Goal: Information Seeking & Learning: Learn about a topic

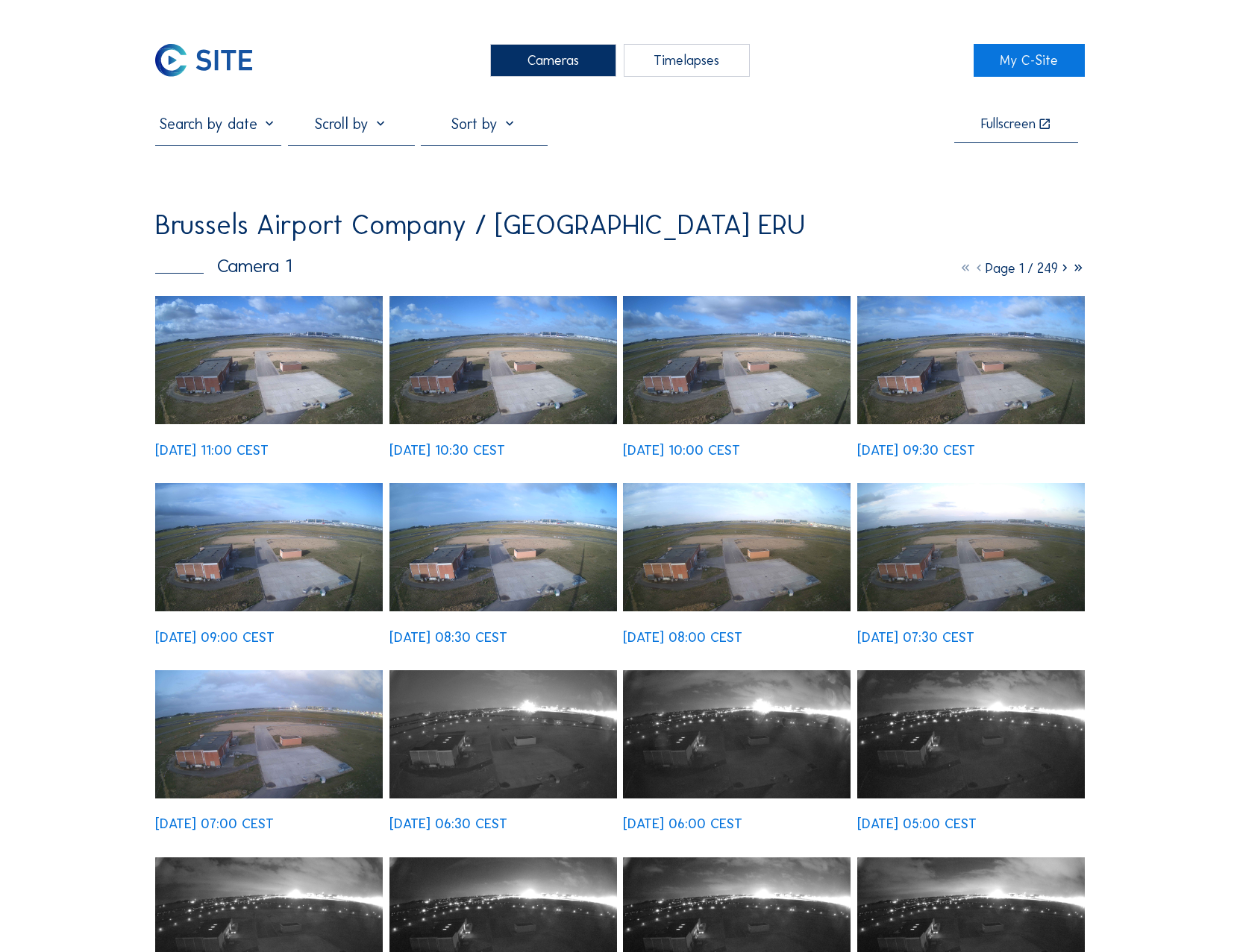
click at [559, 64] on div "Cameras" at bounding box center [553, 60] width 126 height 33
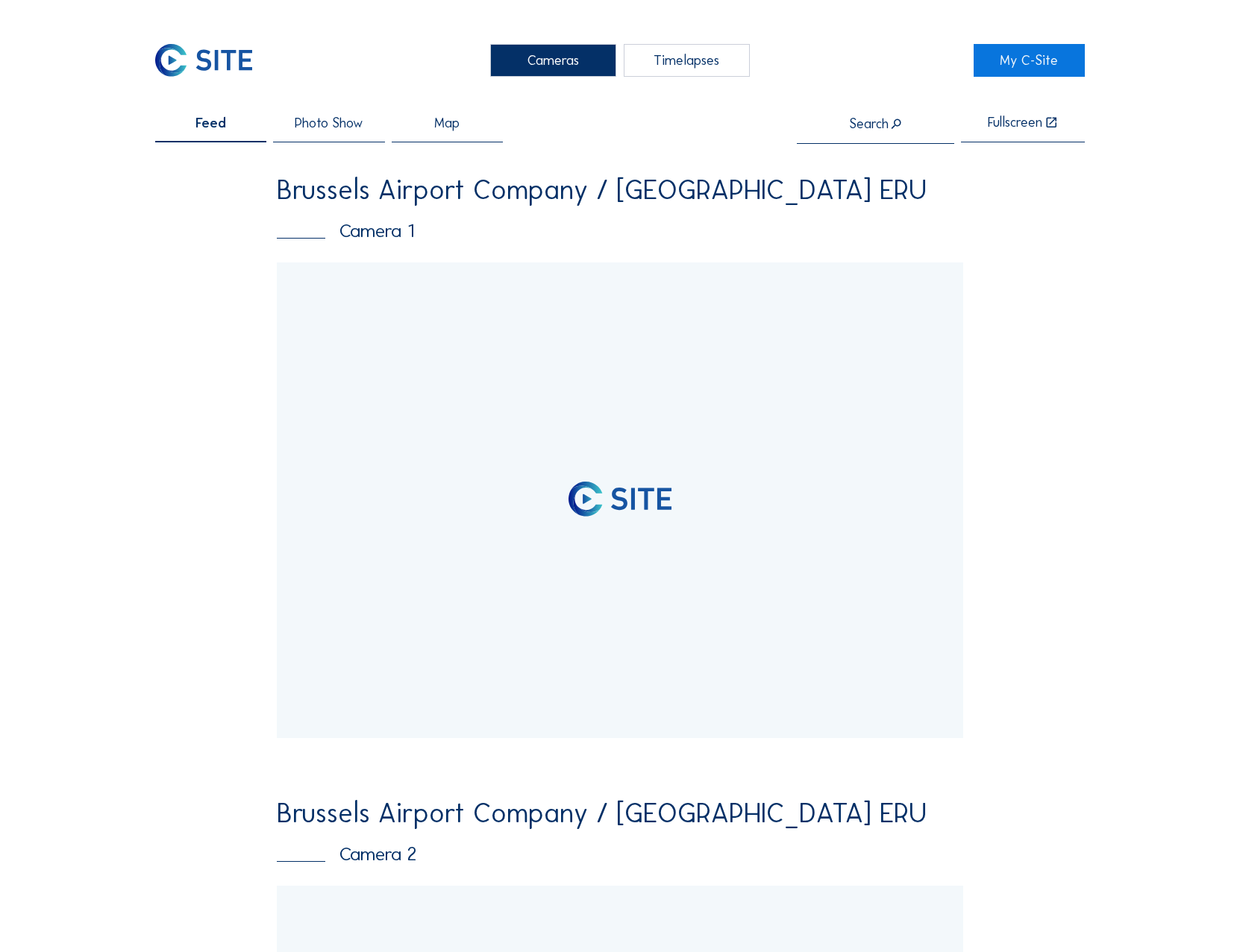
click at [512, 345] on div at bounding box center [620, 500] width 685 height 476
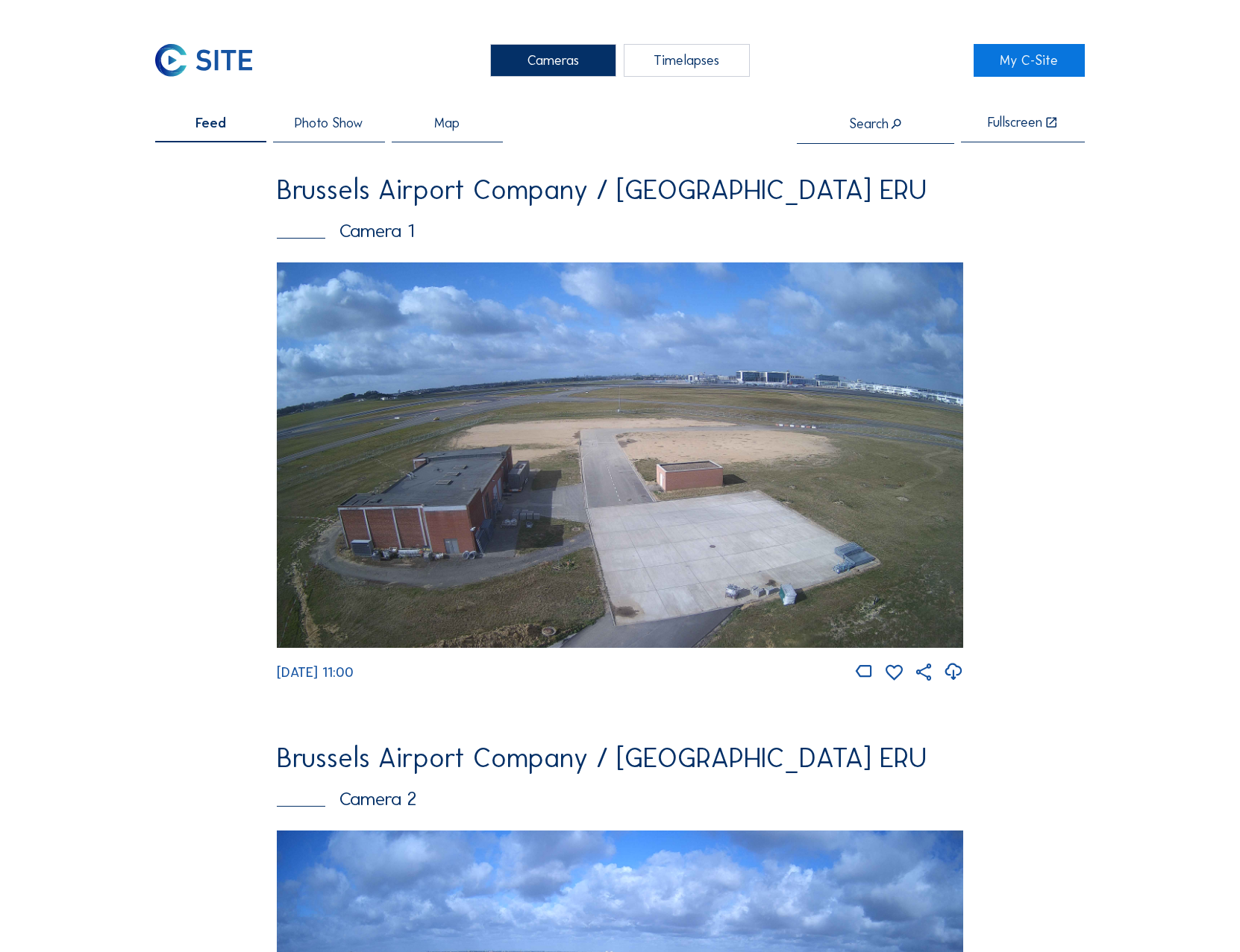
click at [538, 376] on img at bounding box center [620, 455] width 685 height 385
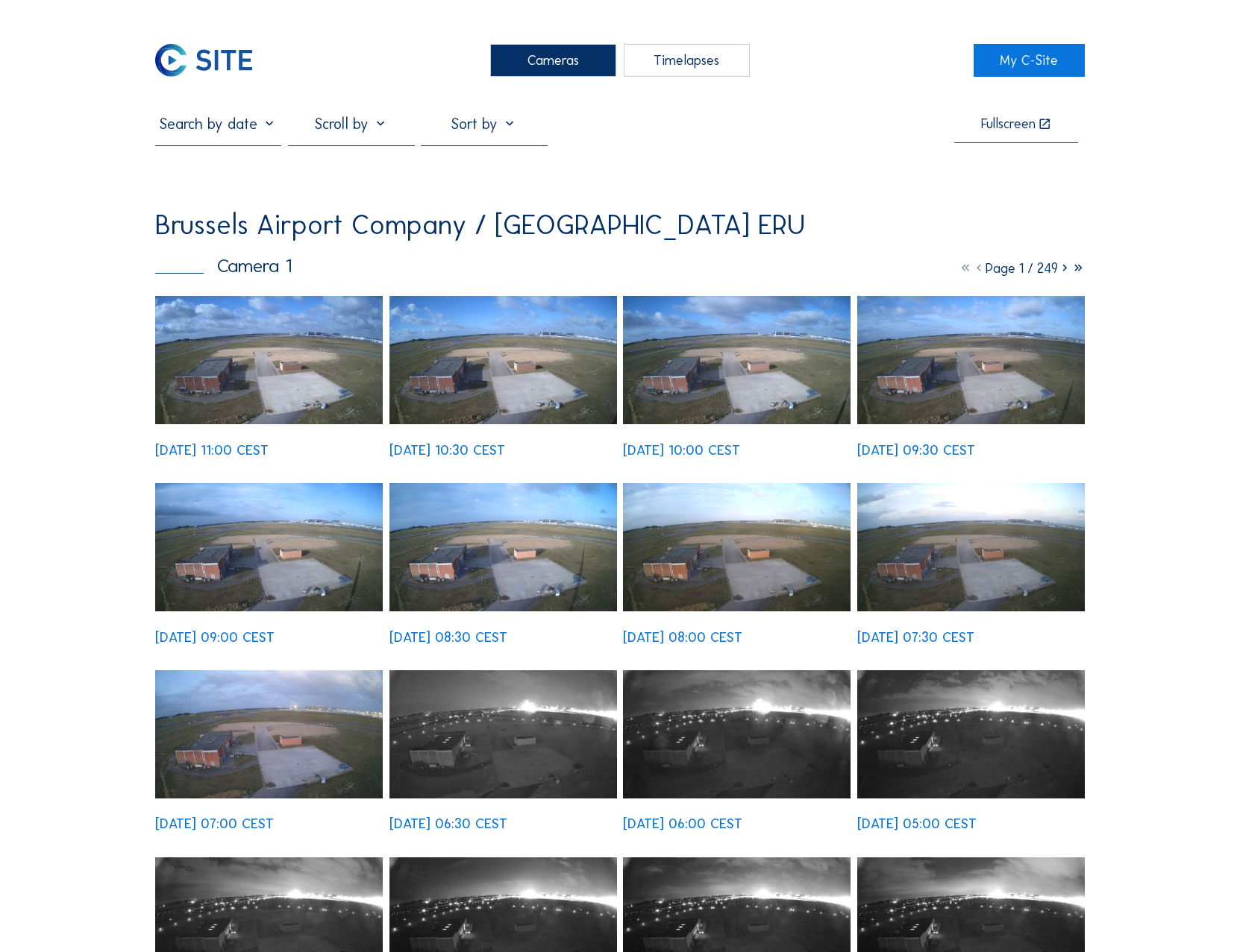
click at [301, 378] on img at bounding box center [269, 360] width 227 height 128
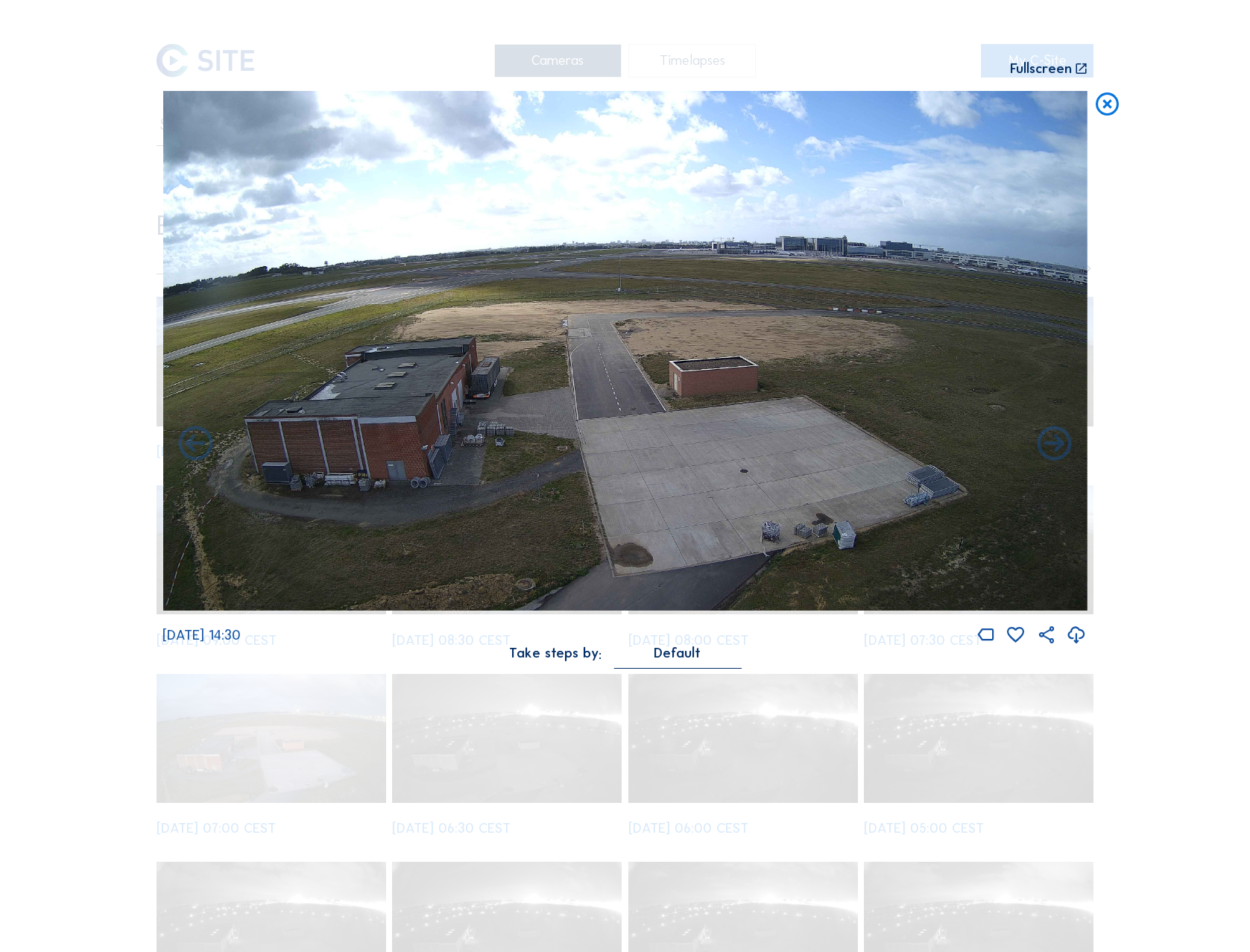
click at [1110, 108] on icon at bounding box center [1107, 105] width 28 height 29
